Goal: Transaction & Acquisition: Purchase product/service

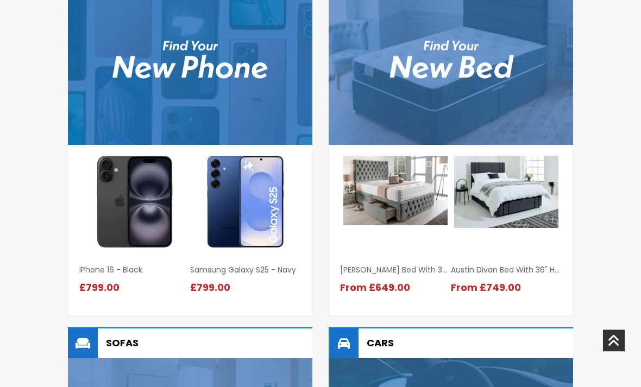
scroll to position [970, 0]
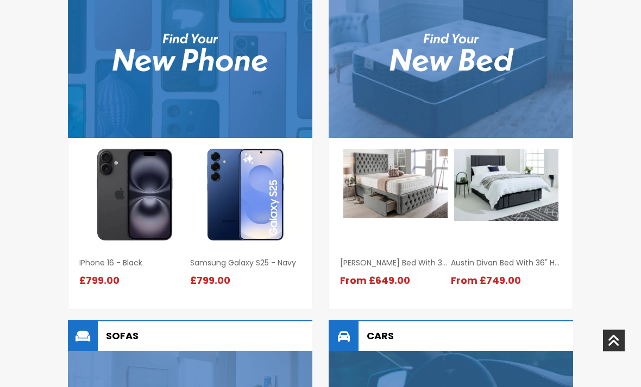
click at [594, 171] on div "Mobile Phones iPhone 16 - Black iPhone 16 - Black" at bounding box center [320, 321] width 641 height 793
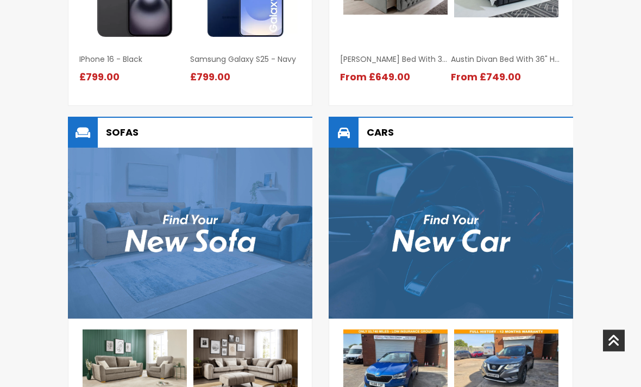
scroll to position [1111, 0]
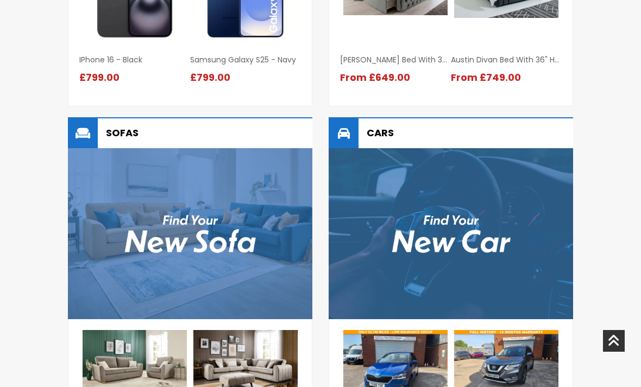
click at [153, 359] on img at bounding box center [135, 366] width 104 height 73
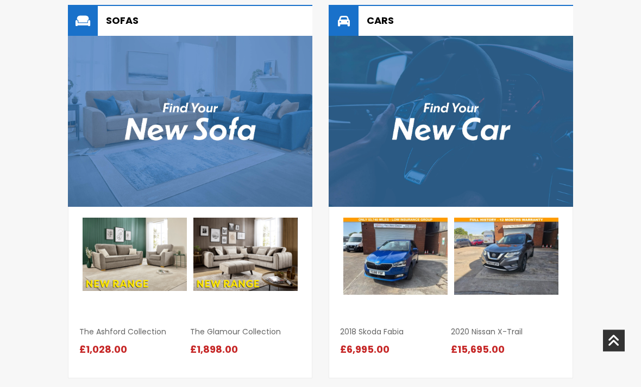
scroll to position [1209, 0]
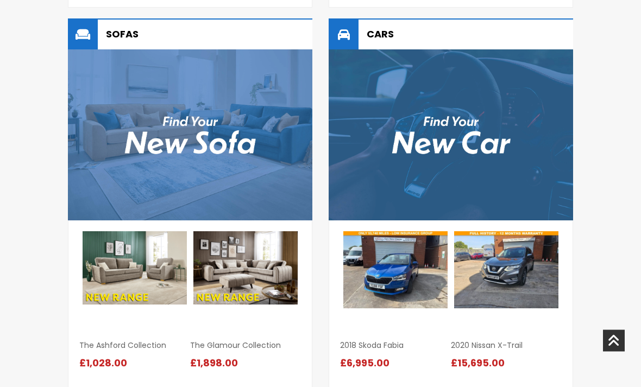
click at [225, 134] on img at bounding box center [190, 135] width 244 height 171
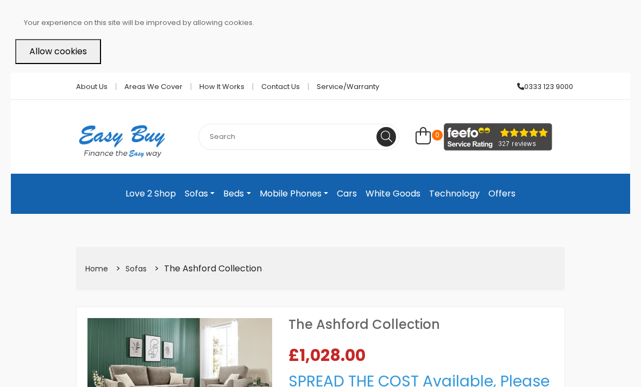
select select "104"
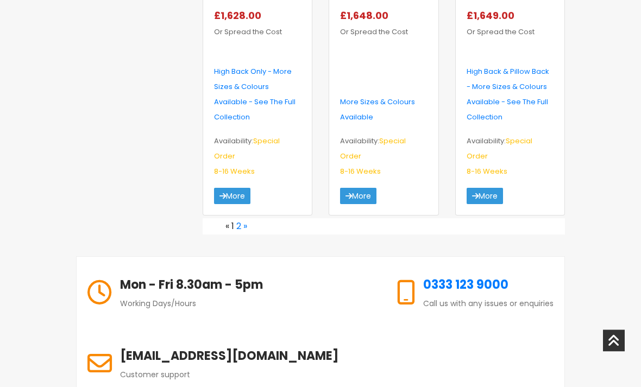
scroll to position [2010, 0]
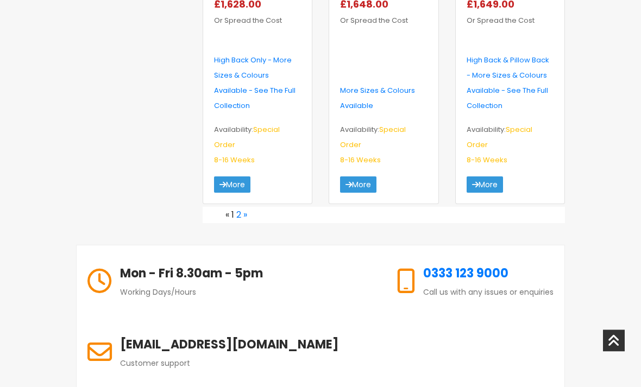
click at [241, 209] on link "2" at bounding box center [238, 215] width 5 height 12
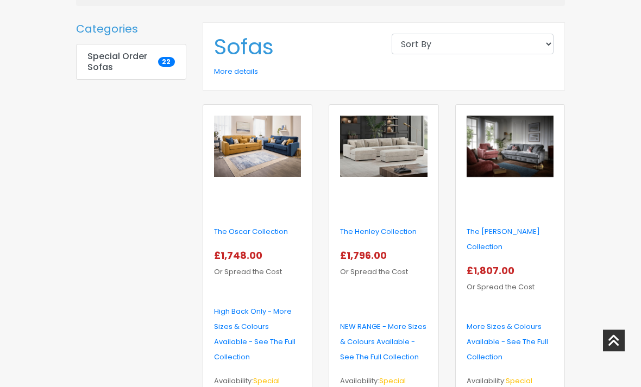
scroll to position [265, 0]
click at [388, 148] on img at bounding box center [383, 147] width 87 height 62
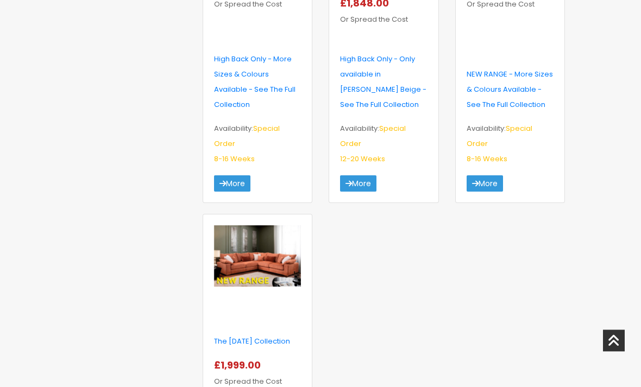
scroll to position [895, 0]
click at [281, 245] on img at bounding box center [257, 256] width 87 height 62
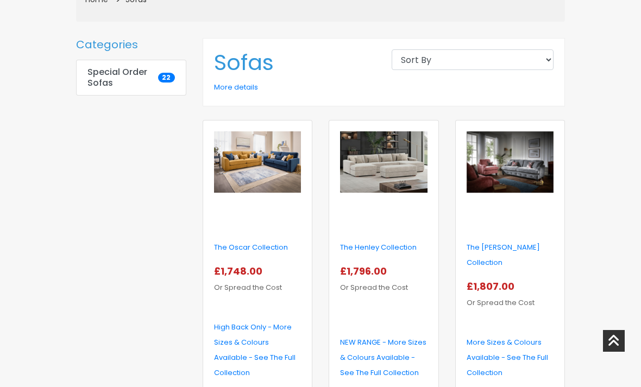
scroll to position [271, 0]
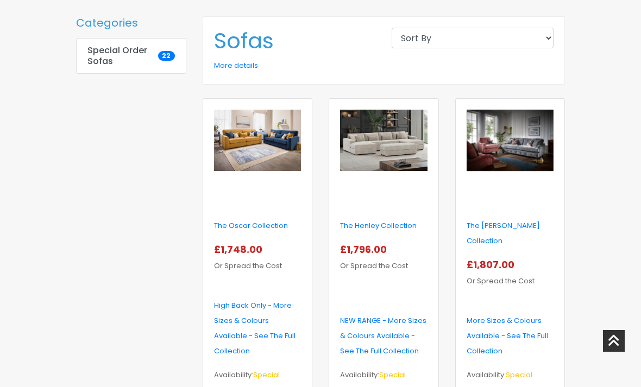
click at [413, 318] on p "NEW RANGE - More Sizes & Colours Available - See The Full Collection" at bounding box center [383, 336] width 87 height 46
click at [379, 228] on link "The Henley Collection" at bounding box center [378, 225] width 77 height 10
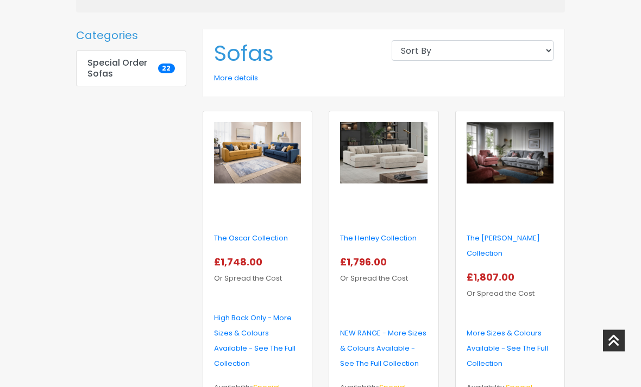
scroll to position [259, 0]
click at [262, 167] on img at bounding box center [257, 153] width 87 height 62
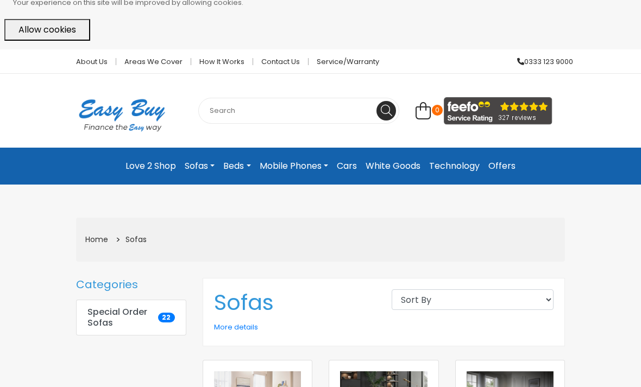
scroll to position [0, 0]
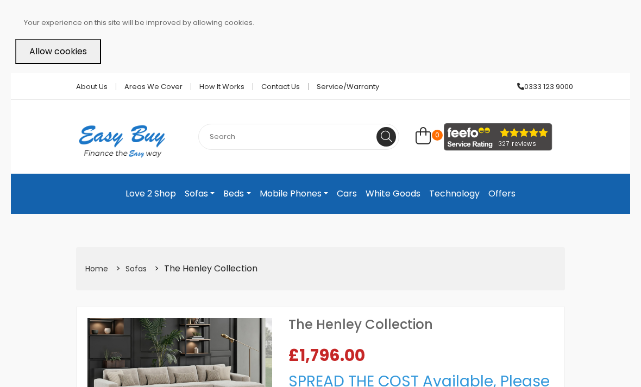
select select "104"
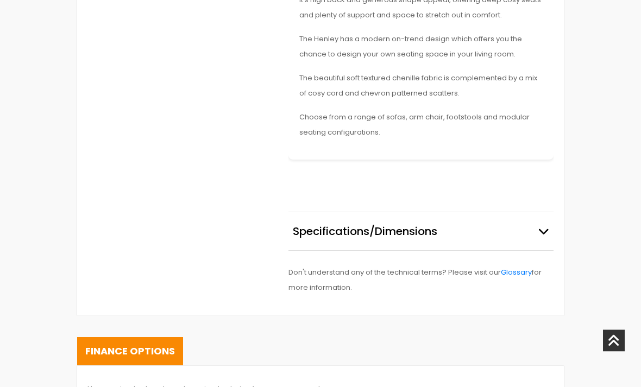
scroll to position [1050, 0]
click at [547, 226] on icon "button" at bounding box center [543, 231] width 11 height 11
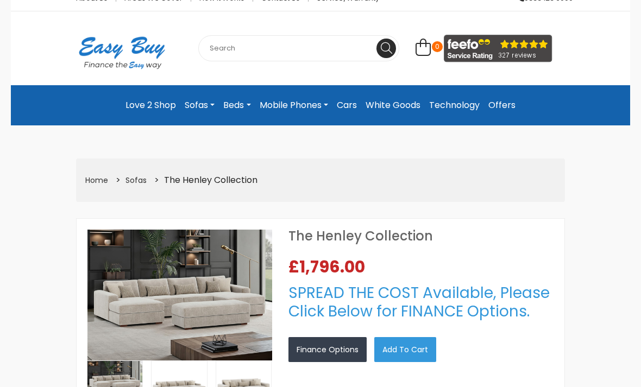
scroll to position [88, 0]
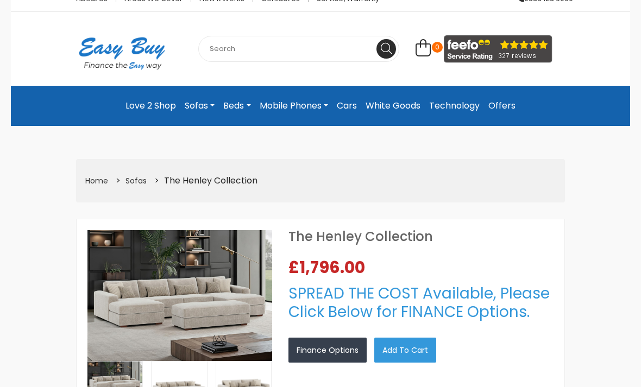
click at [210, 278] on img at bounding box center [179, 295] width 185 height 130
click at [228, 291] on img at bounding box center [179, 295] width 185 height 130
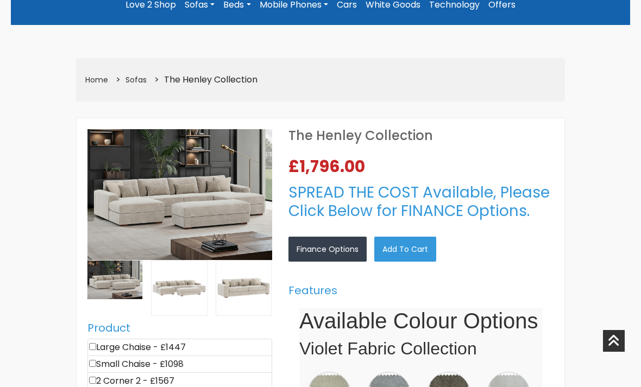
scroll to position [178, 0]
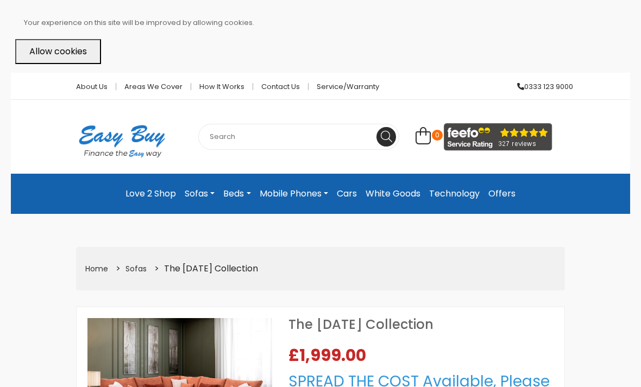
select select "104"
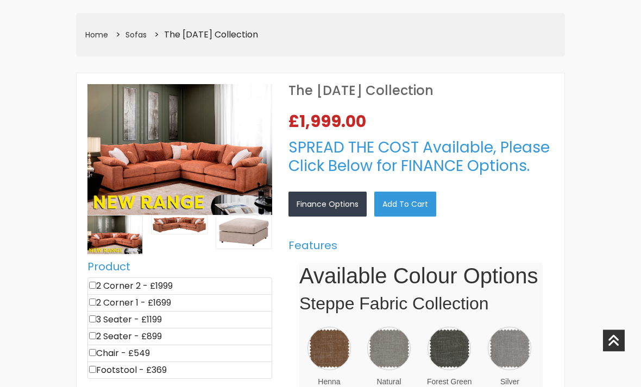
scroll to position [234, 0]
click at [237, 169] on img at bounding box center [179, 149] width 185 height 130
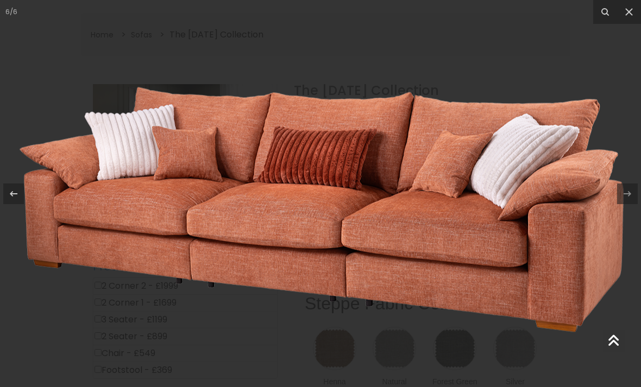
click at [631, 17] on icon at bounding box center [628, 11] width 13 height 13
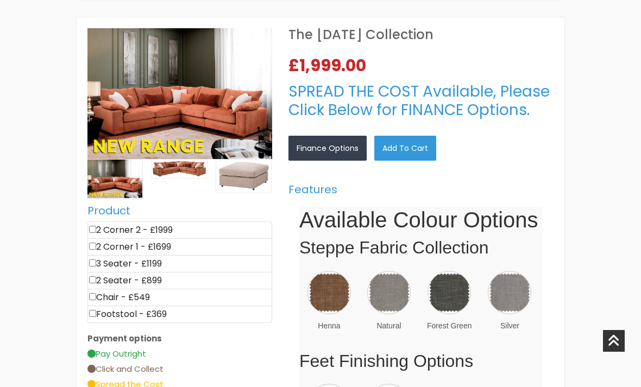
scroll to position [289, 0]
click at [394, 286] on img at bounding box center [388, 292] width 43 height 43
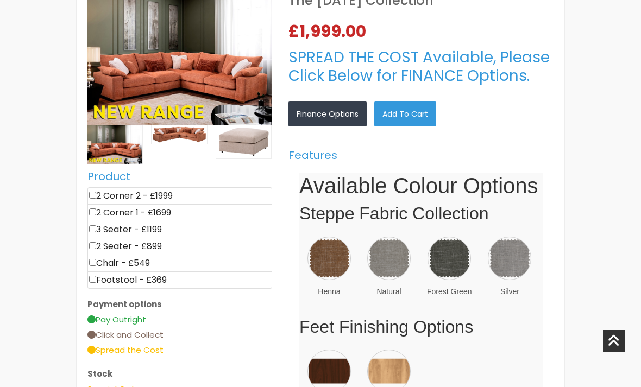
scroll to position [325, 0]
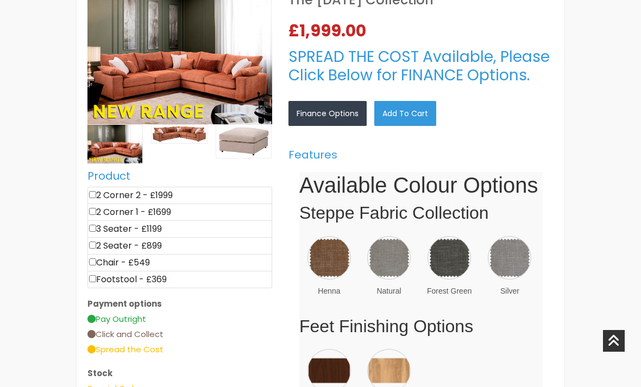
click at [0, 0] on link "×" at bounding box center [0, 0] width 0 height 0
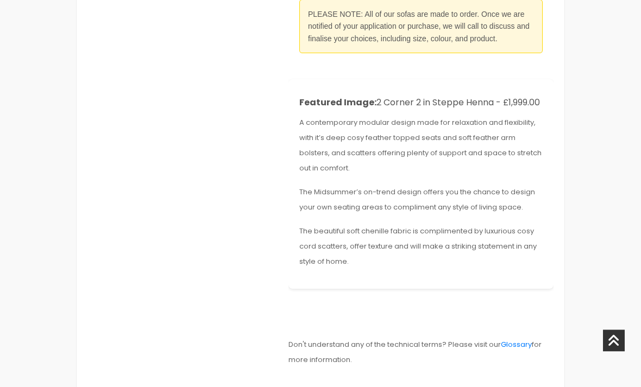
scroll to position [803, 0]
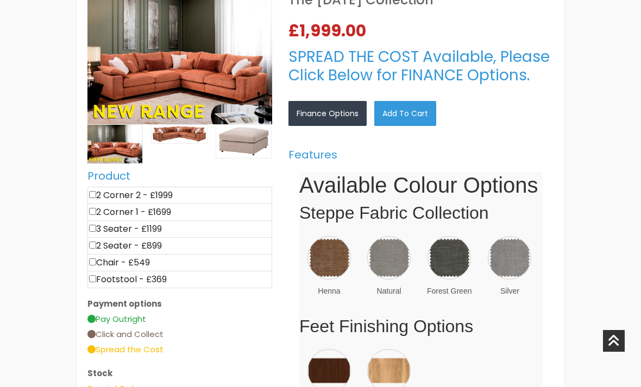
scroll to position [325, 0]
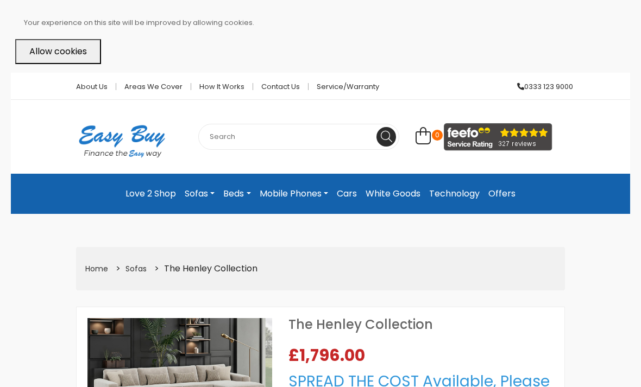
select select "104"
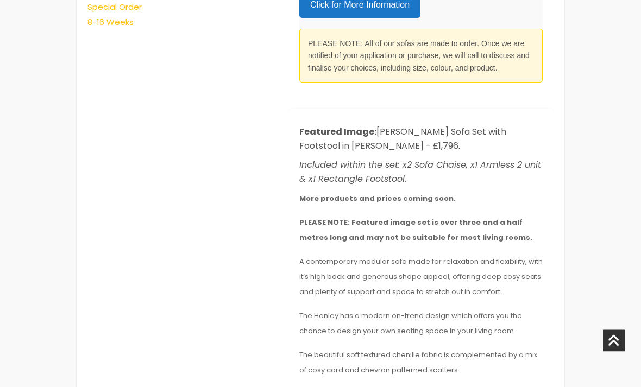
scroll to position [775, 0]
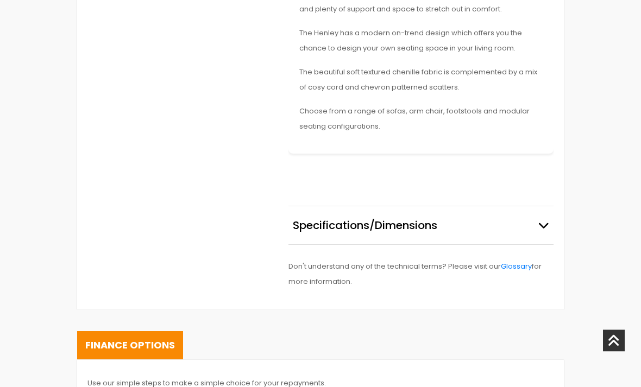
click at [547, 220] on icon "button" at bounding box center [543, 225] width 11 height 11
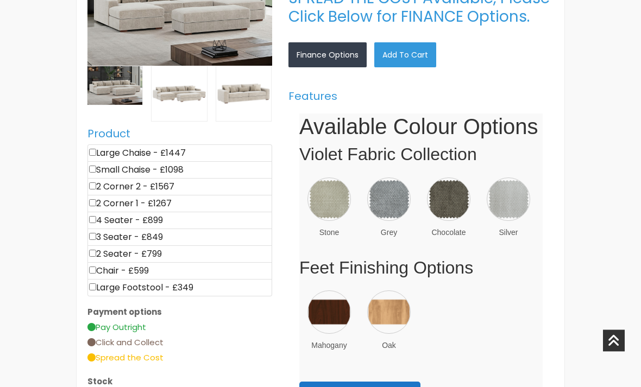
scroll to position [383, 0]
click at [174, 200] on li "2 Corner 1 - £1267" at bounding box center [179, 203] width 185 height 17
click at [96, 199] on input"] "checkbox" at bounding box center [92, 202] width 7 height 7
checkbox input"] "true"
type input "1267"
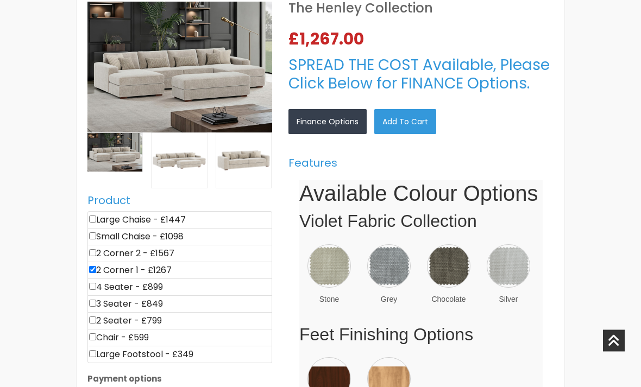
scroll to position [317, 0]
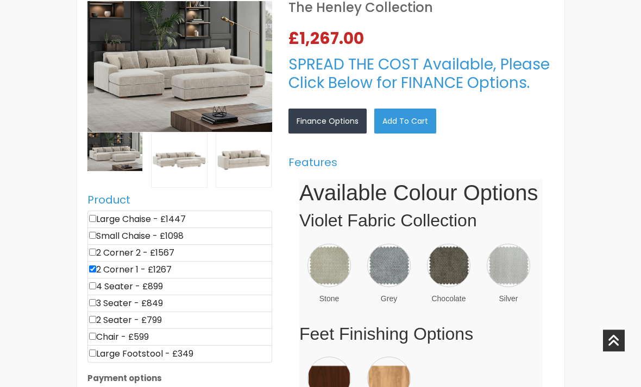
click at [248, 151] on img at bounding box center [243, 160] width 55 height 55
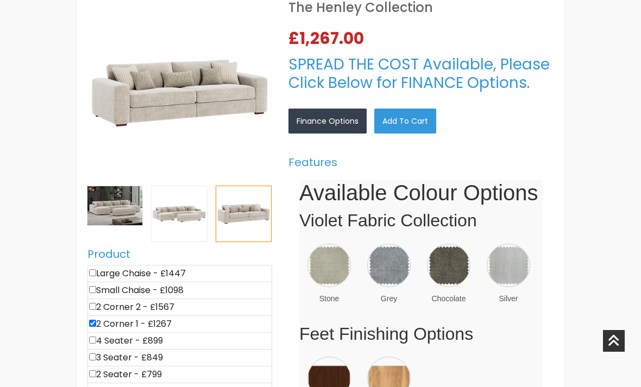
click at [267, 248] on icon at bounding box center [267, 248] width 0 height 0
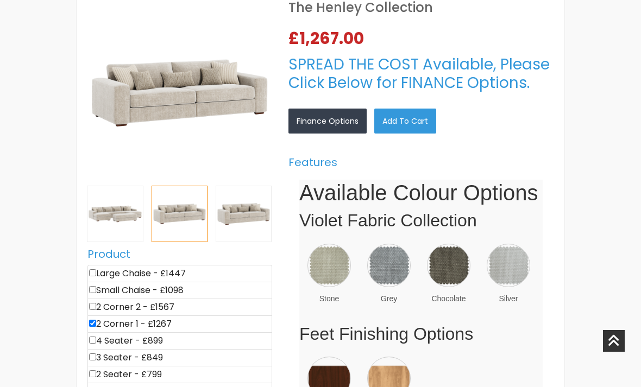
click at [267, 248] on icon at bounding box center [267, 248] width 0 height 0
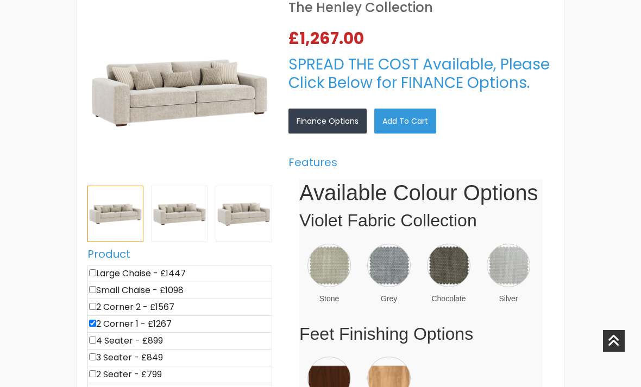
click at [267, 248] on icon at bounding box center [267, 248] width 0 height 0
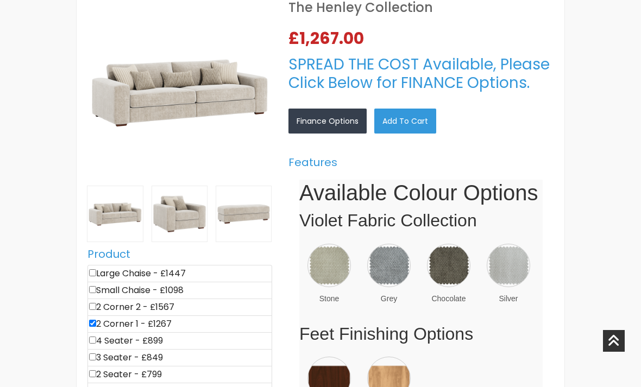
click at [267, 248] on icon at bounding box center [267, 248] width 0 height 0
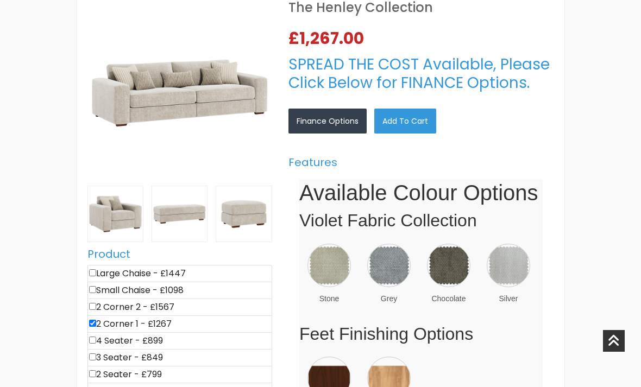
click at [267, 248] on icon at bounding box center [267, 248] width 0 height 0
click at [267, 248] on div at bounding box center [267, 248] width 0 height 0
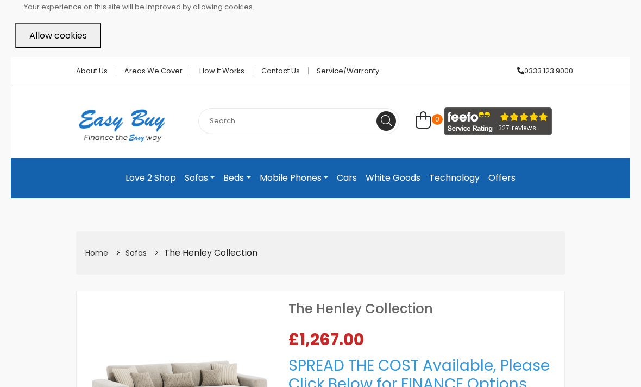
scroll to position [0, 0]
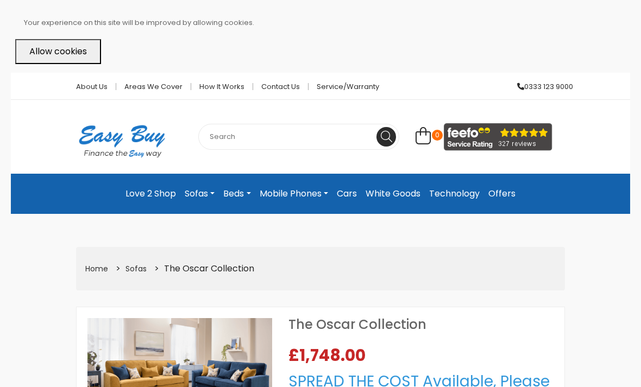
select select "104"
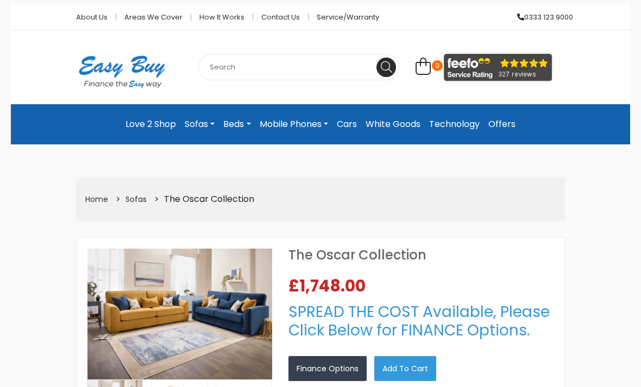
scroll to position [52, 0]
